Goal: Use online tool/utility: Utilize a website feature to perform a specific function

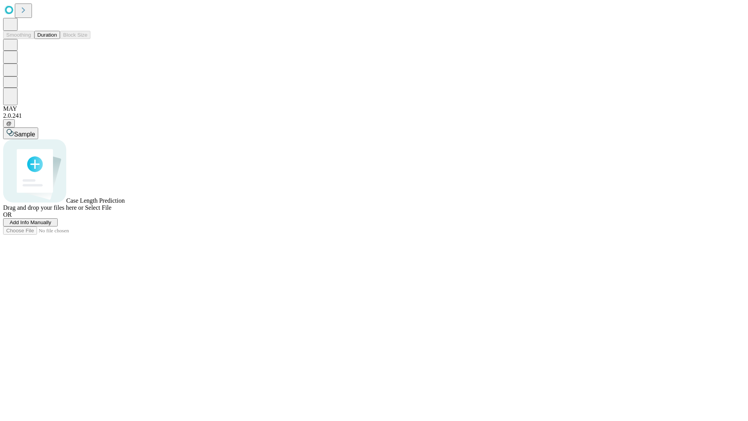
click at [57, 39] on button "Duration" at bounding box center [47, 35] width 26 height 8
click at [111, 211] on span "Select File" at bounding box center [98, 207] width 27 height 7
